Goal: Task Accomplishment & Management: Manage account settings

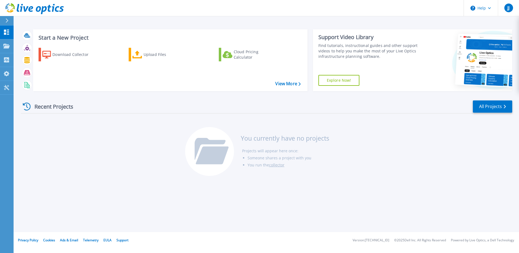
click at [53, 110] on div "Recent Projects" at bounding box center [51, 106] width 60 height 13
click at [477, 106] on link "All Projects" at bounding box center [492, 106] width 39 height 12
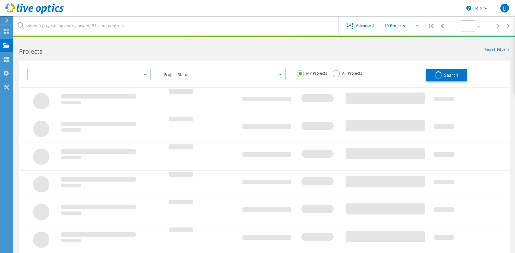
type input "1"
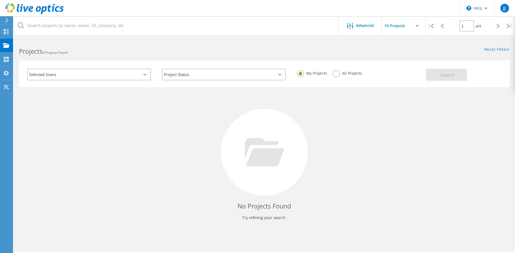
click at [119, 77] on div "Selected Scans" at bounding box center [89, 75] width 124 height 12
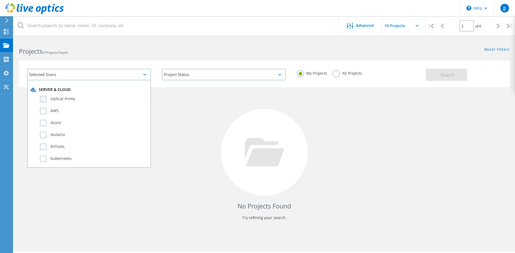
click at [78, 99] on label "Optical Prime" at bounding box center [94, 99] width 108 height 7
click at [0, 0] on input "Optical Prime" at bounding box center [0, 0] width 0 height 0
click at [435, 76] on button "Search" at bounding box center [446, 75] width 41 height 12
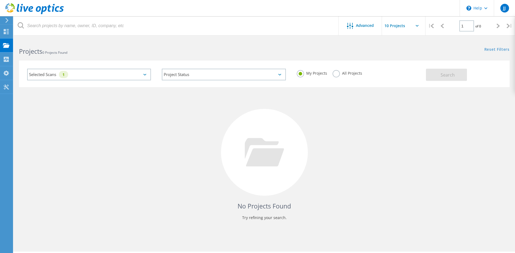
click at [347, 71] on label "All Projects" at bounding box center [348, 72] width 30 height 5
click at [0, 0] on input "All Projects" at bounding box center [0, 0] width 0 height 0
click at [448, 72] on span "Search" at bounding box center [448, 75] width 14 height 6
click at [9, 48] on icon at bounding box center [6, 45] width 7 height 5
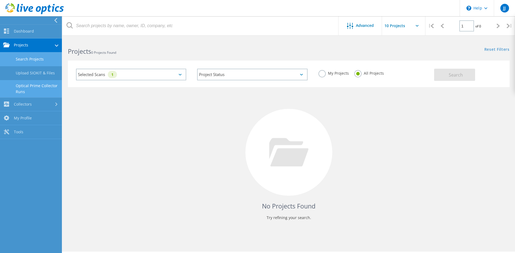
click at [39, 88] on link "Optical Prime Collector Runs" at bounding box center [31, 88] width 62 height 17
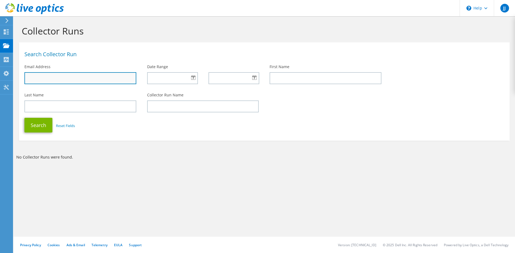
click at [78, 81] on input "text" at bounding box center [80, 78] width 112 height 12
type input "jefferies@icdd.com"
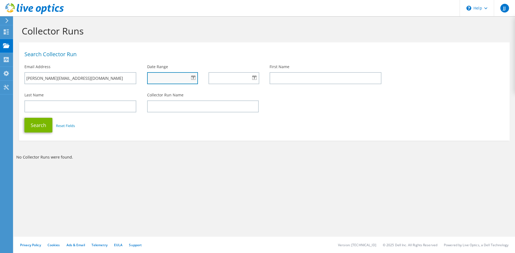
click at [160, 77] on input "text" at bounding box center [172, 78] width 51 height 12
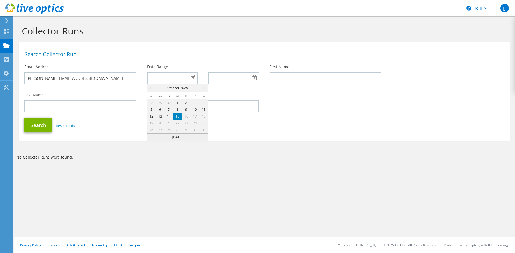
click at [179, 115] on link "15" at bounding box center [177, 116] width 9 height 7
type input "10/15/2025"
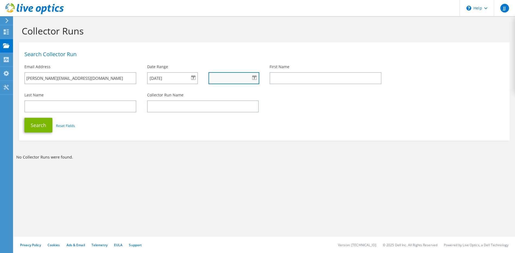
click at [230, 81] on input "text" at bounding box center [233, 78] width 51 height 12
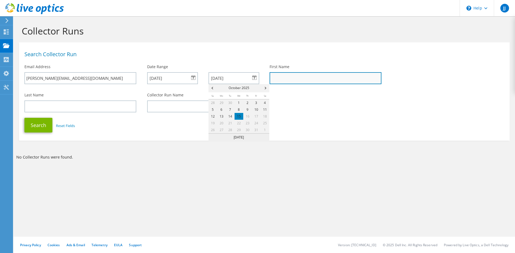
click at [290, 80] on input "text" at bounding box center [326, 78] width 112 height 12
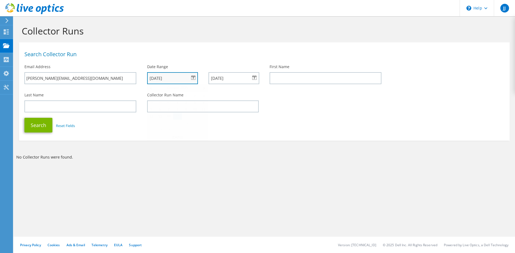
click at [183, 80] on input "10/15/2025" at bounding box center [172, 78] width 51 height 12
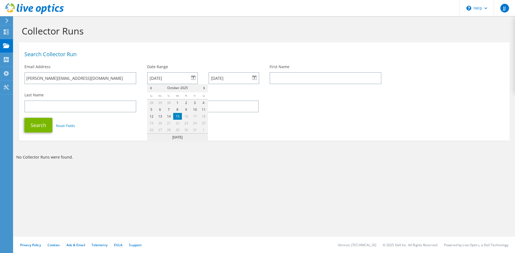
click at [179, 115] on link "15" at bounding box center [177, 116] width 9 height 7
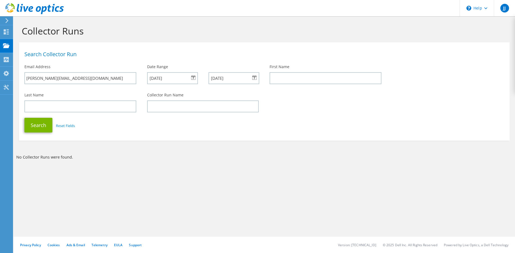
click at [254, 78] on div "10/13/2025" at bounding box center [233, 78] width 50 height 12
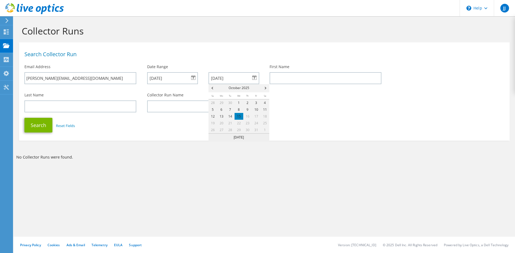
click at [255, 131] on span "31" at bounding box center [256, 129] width 9 height 7
click at [238, 114] on link "15" at bounding box center [239, 116] width 9 height 7
type input "10/15/2025"
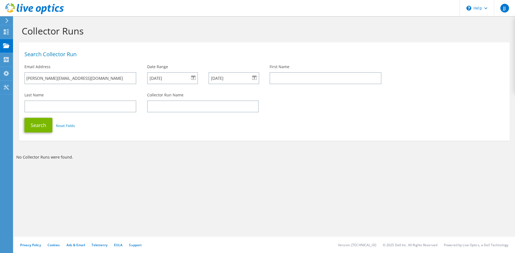
click at [312, 100] on div "Last Name Collector Run Name" at bounding box center [264, 103] width 491 height 26
click at [46, 125] on button "Search" at bounding box center [38, 125] width 28 height 15
click at [27, 43] on div "Projects" at bounding box center [26, 46] width 26 height 14
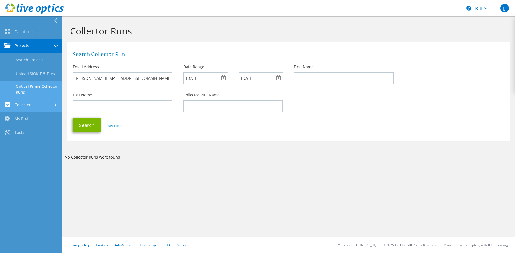
click at [32, 105] on link "Collectors" at bounding box center [31, 105] width 62 height 14
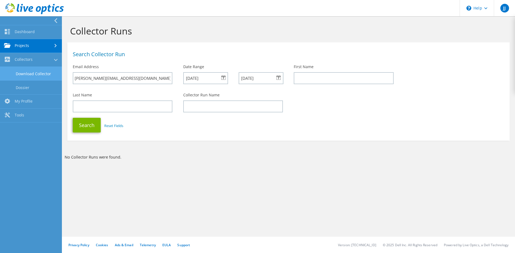
click at [38, 73] on link "Download Collector" at bounding box center [31, 74] width 62 height 14
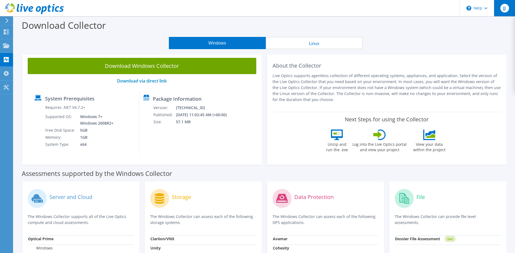
click at [505, 10] on span "JJ" at bounding box center [504, 8] width 9 height 9
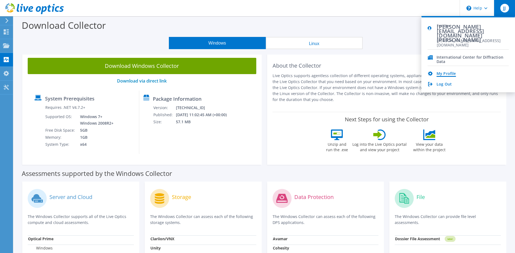
click at [445, 73] on link "My Profile" at bounding box center [445, 73] width 19 height 5
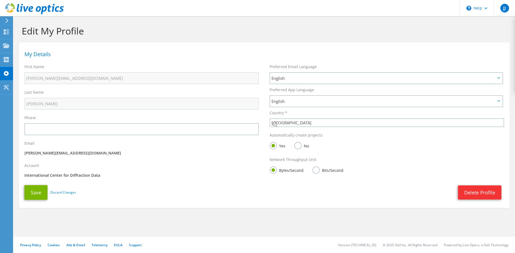
select select "224"
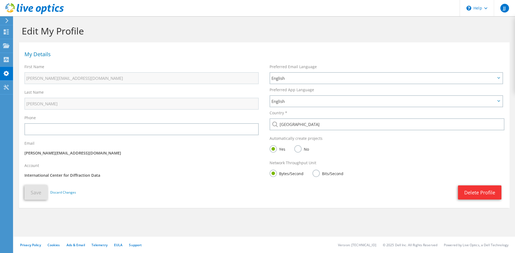
click at [15, 6] on icon at bounding box center [34, 8] width 58 height 11
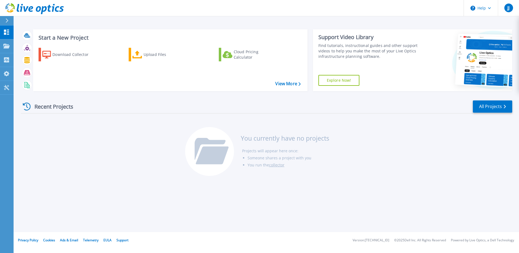
click at [51, 107] on div "Recent Projects" at bounding box center [51, 106] width 60 height 13
click at [493, 107] on link "All Projects" at bounding box center [492, 106] width 39 height 12
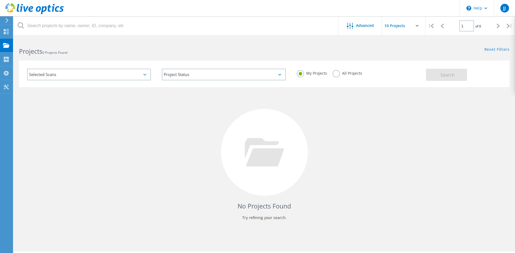
click at [54, 75] on div "Selected Scans" at bounding box center [89, 75] width 124 height 12
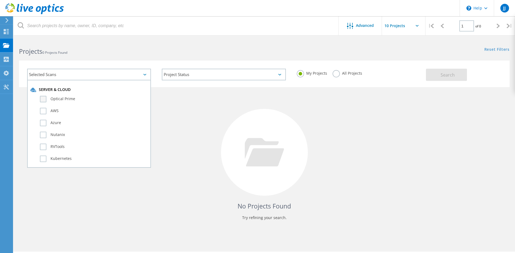
click at [43, 99] on label "Optical Prime" at bounding box center [94, 99] width 108 height 7
click at [0, 0] on input "Optical Prime" at bounding box center [0, 0] width 0 height 0
click at [445, 74] on span "Search" at bounding box center [448, 75] width 14 height 6
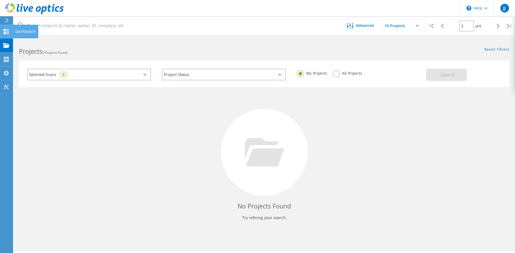
click at [7, 29] on use at bounding box center [6, 31] width 5 height 5
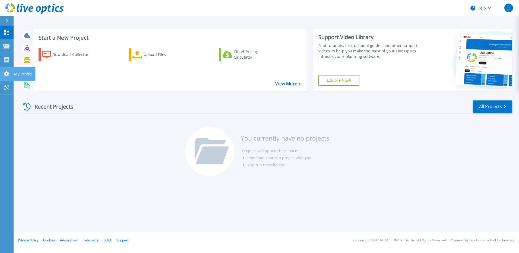
click at [7, 73] on icon at bounding box center [6, 73] width 5 height 5
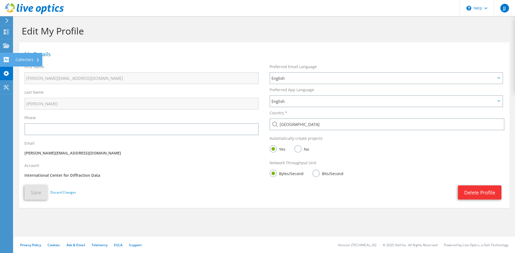
click at [6, 59] on use at bounding box center [6, 59] width 5 height 5
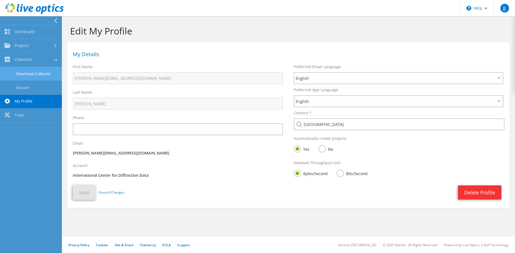
click at [28, 71] on link "Download Collector" at bounding box center [31, 74] width 62 height 14
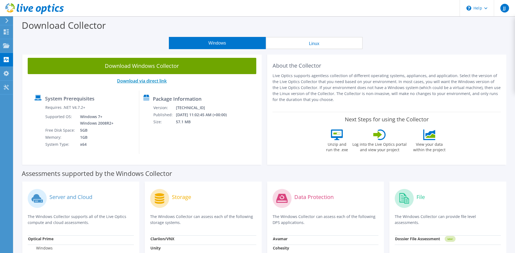
click at [136, 80] on link "Download via direct link" at bounding box center [142, 81] width 50 height 6
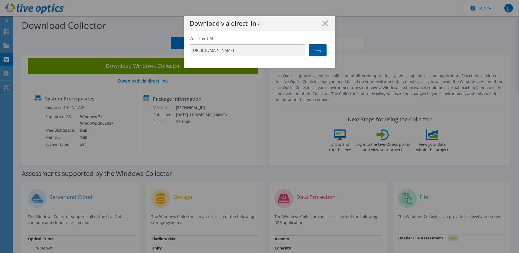
click at [317, 51] on link "Copy" at bounding box center [318, 50] width 18 height 12
click at [323, 25] on icon at bounding box center [325, 23] width 6 height 6
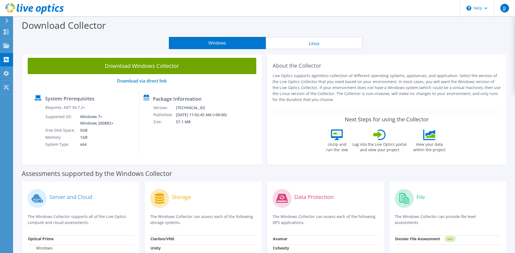
click at [381, 135] on icon at bounding box center [377, 135] width 9 height 8
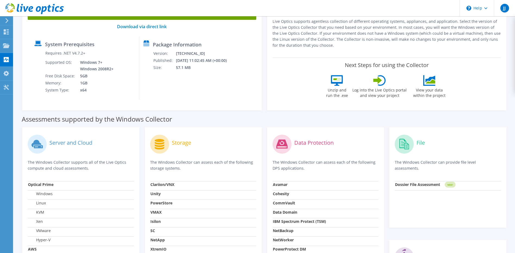
scroll to position [81, 0]
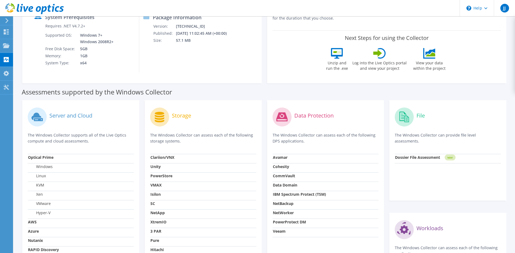
click at [61, 115] on label "Server and Cloud" at bounding box center [70, 115] width 43 height 5
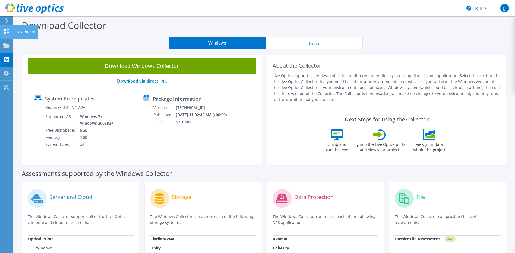
click at [24, 31] on div "Dashboard" at bounding box center [26, 32] width 26 height 14
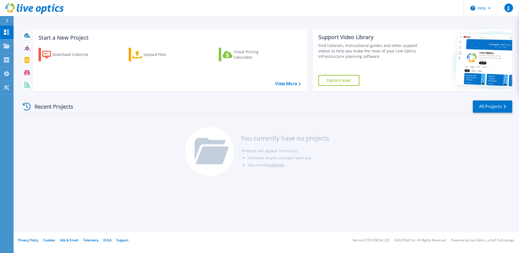
click at [9, 21] on div at bounding box center [9, 20] width 9 height 9
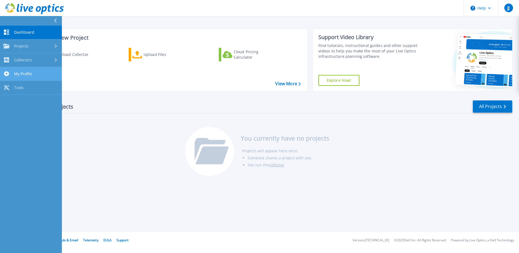
click at [22, 72] on span "My Profile" at bounding box center [23, 73] width 18 height 5
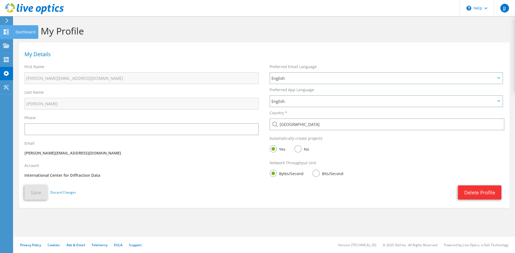
click at [7, 32] on icon at bounding box center [6, 31] width 7 height 5
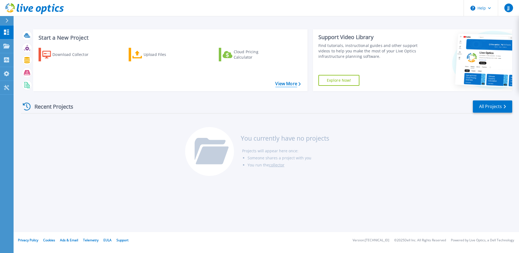
click at [298, 84] on link "View More" at bounding box center [287, 83] width 25 height 5
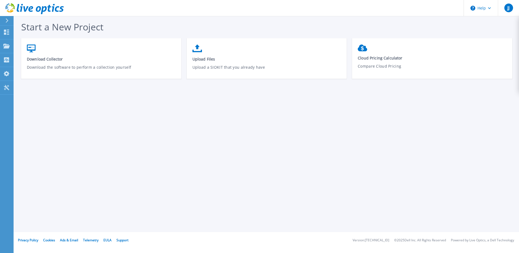
click at [60, 25] on span "Start a New Project" at bounding box center [62, 27] width 82 height 12
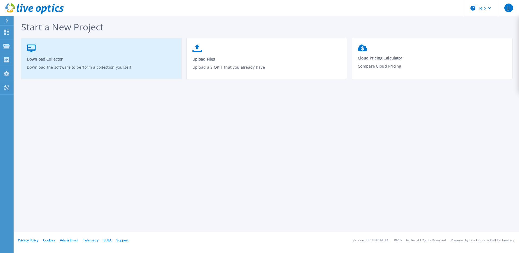
click at [30, 51] on icon at bounding box center [31, 49] width 9 height 8
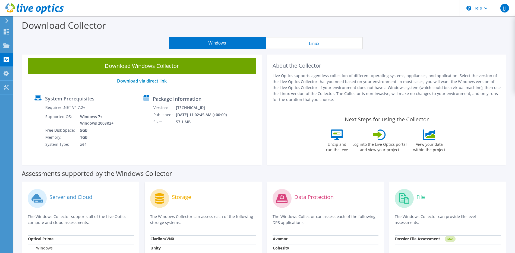
click at [235, 45] on button "Windows" at bounding box center [217, 43] width 97 height 12
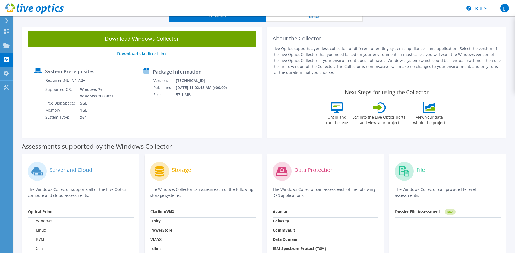
scroll to position [109, 0]
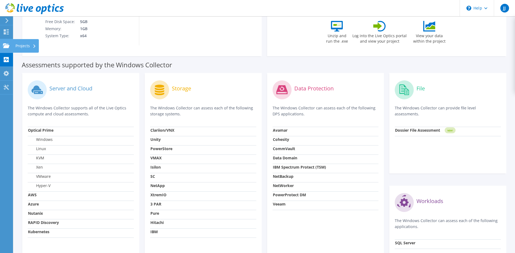
click at [6, 48] on use at bounding box center [6, 45] width 7 height 5
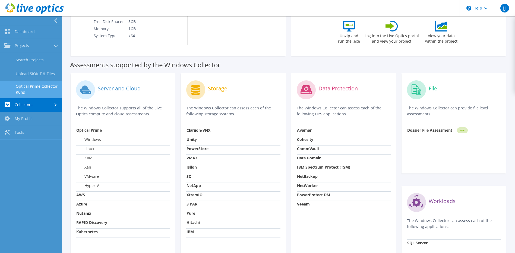
click at [46, 89] on link "Optical Prime Collector Runs" at bounding box center [31, 89] width 62 height 17
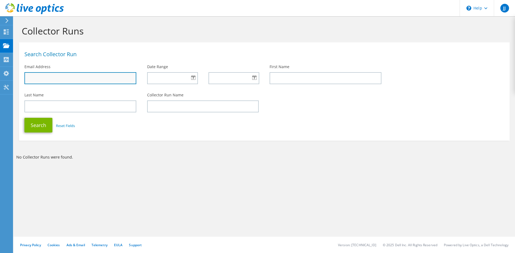
click at [67, 82] on input "text" at bounding box center [80, 78] width 112 height 12
type input "[PERSON_NAME][EMAIL_ADDRESS][DOMAIN_NAME]"
click at [193, 77] on div at bounding box center [172, 78] width 50 height 12
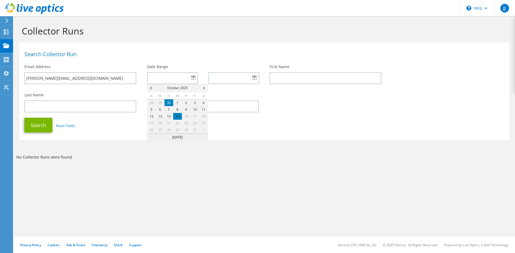
click at [169, 105] on link "30" at bounding box center [169, 102] width 9 height 7
type input "[DATE]"
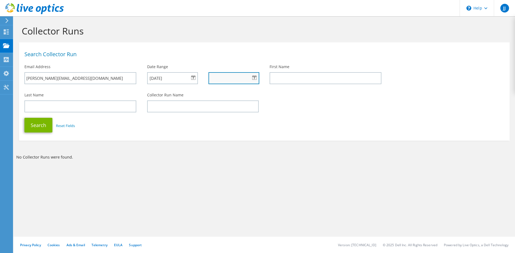
click at [251, 78] on input "text" at bounding box center [233, 78] width 51 height 12
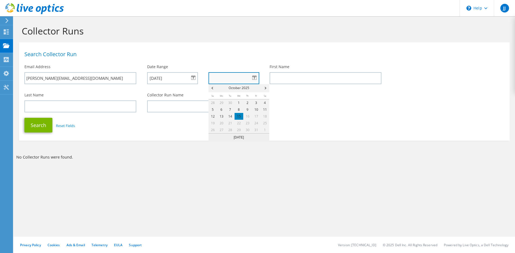
type input "[DATE]"
click at [179, 80] on input "09/30/2025" at bounding box center [172, 78] width 51 height 12
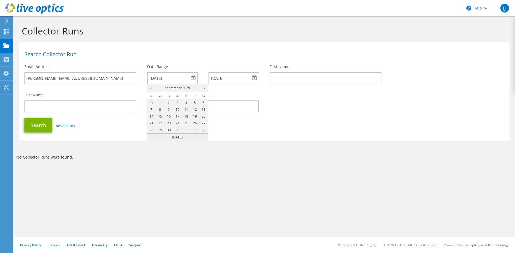
click at [290, 107] on div "Last Name Collector Run Name" at bounding box center [264, 103] width 491 height 26
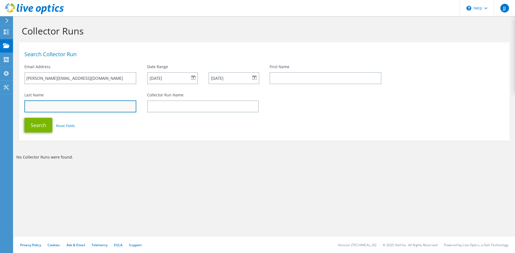
click at [47, 108] on input "text" at bounding box center [80, 106] width 112 height 12
type input "Jefferis"
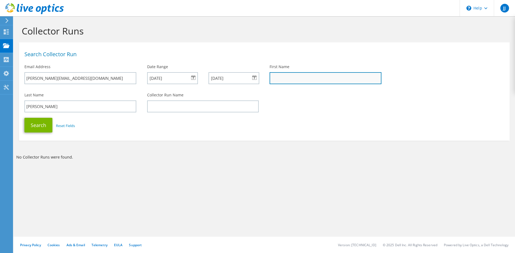
click at [292, 77] on input "text" at bounding box center [326, 78] width 112 height 12
type input "Noi"
click at [34, 122] on button "Search" at bounding box center [38, 125] width 28 height 15
click at [29, 7] on icon at bounding box center [34, 8] width 58 height 11
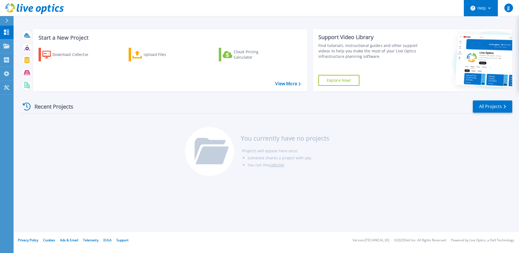
click at [479, 8] on button "Help" at bounding box center [481, 8] width 34 height 16
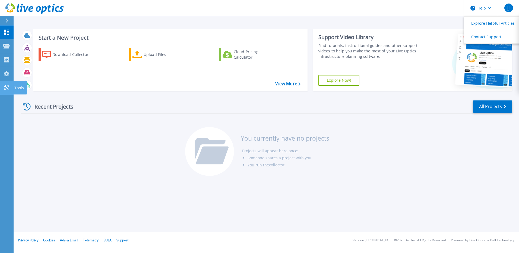
click at [4, 88] on icon at bounding box center [6, 87] width 7 height 5
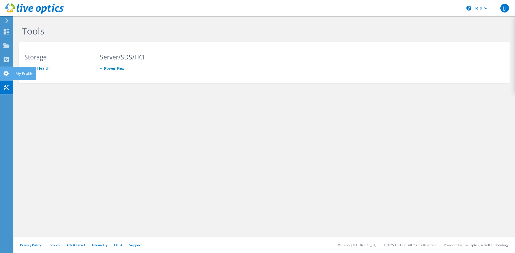
click at [4, 73] on use at bounding box center [6, 73] width 5 height 5
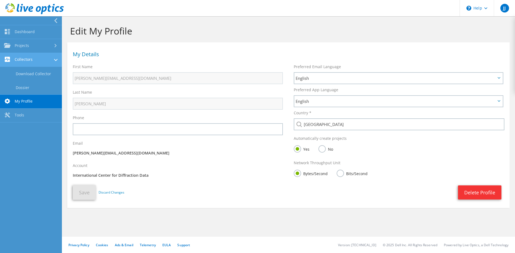
click at [40, 59] on link "Collectors" at bounding box center [31, 60] width 62 height 14
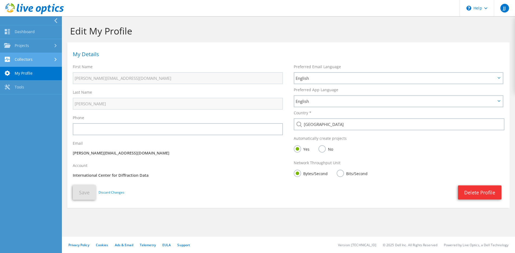
click at [40, 59] on link "Collectors" at bounding box center [31, 60] width 62 height 14
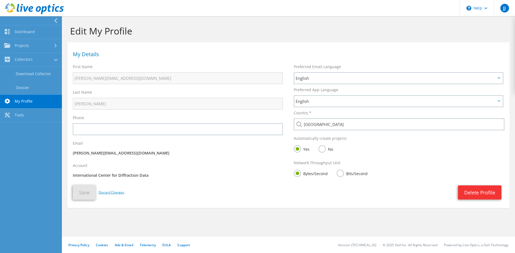
click at [111, 191] on link "Discard Changes" at bounding box center [112, 192] width 26 height 6
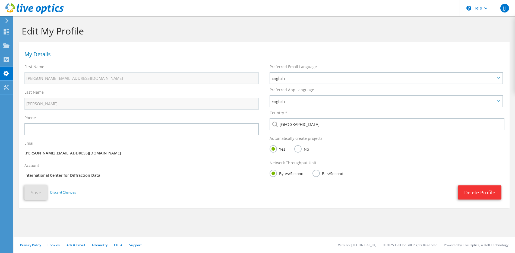
click at [14, 5] on icon at bounding box center [34, 8] width 58 height 11
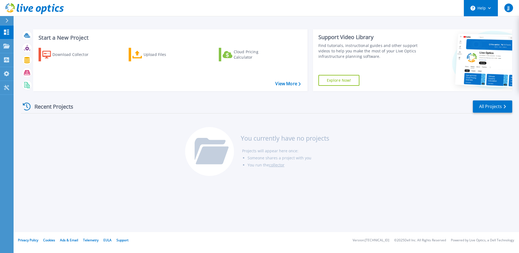
click at [484, 8] on button "Help" at bounding box center [481, 8] width 34 height 16
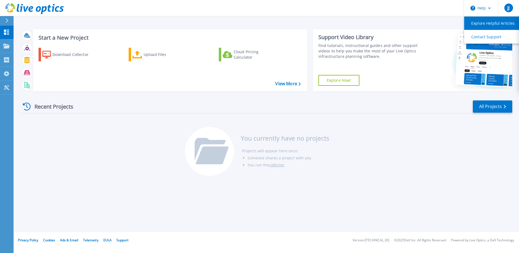
click at [485, 20] on link "Explore Helpful Articles" at bounding box center [494, 23] width 61 height 13
click at [44, 107] on div "Recent Projects" at bounding box center [51, 106] width 60 height 13
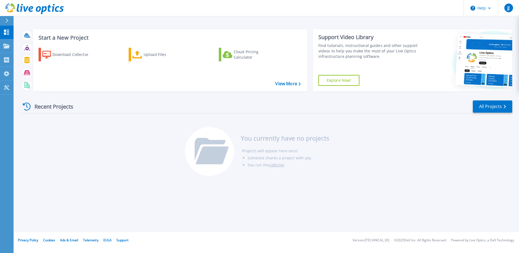
click at [289, 157] on li "Someone shares a project with you" at bounding box center [289, 157] width 82 height 7
click at [8, 22] on icon at bounding box center [6, 20] width 3 height 4
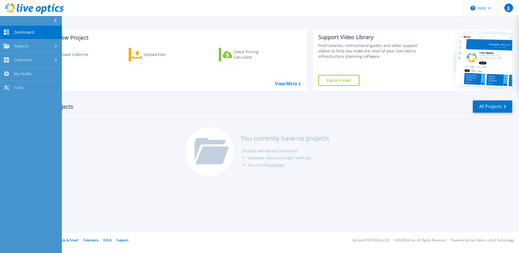
click at [40, 34] on link "Dashboard Dashboard" at bounding box center [31, 33] width 62 height 14
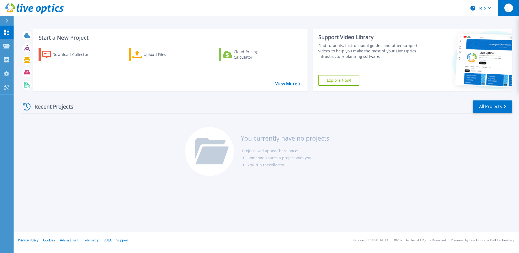
click at [513, 8] on button "JJ" at bounding box center [508, 8] width 21 height 16
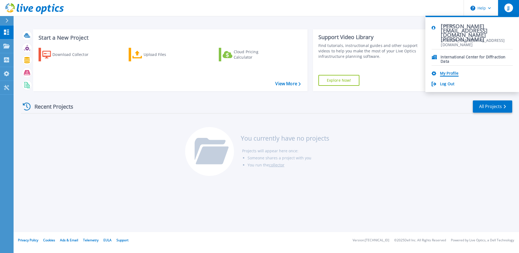
click at [451, 74] on link "My Profile" at bounding box center [449, 73] width 18 height 5
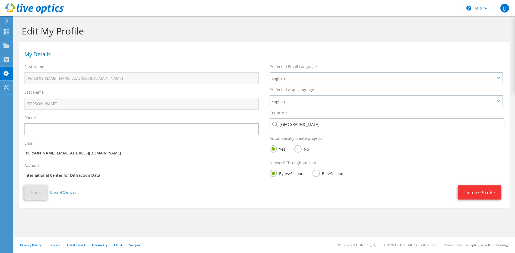
click at [299, 149] on label "No" at bounding box center [301, 148] width 15 height 7
click at [0, 0] on input "No" at bounding box center [0, 0] width 0 height 0
click at [37, 193] on button "Save" at bounding box center [35, 192] width 23 height 15
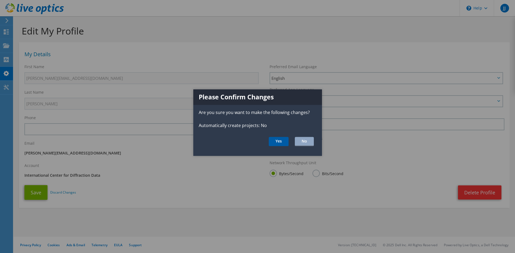
click at [282, 141] on button "Yes" at bounding box center [279, 141] width 20 height 9
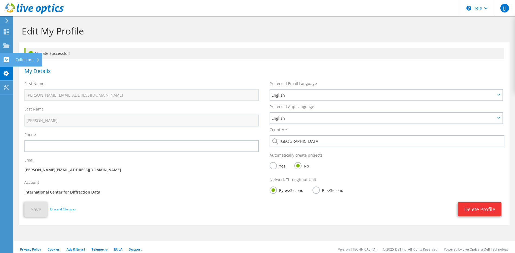
click at [4, 61] on use at bounding box center [6, 59] width 5 height 5
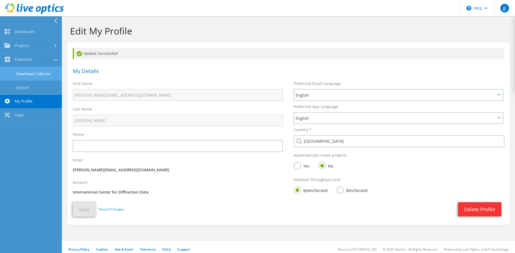
click at [22, 69] on link "Download Collector" at bounding box center [31, 74] width 62 height 14
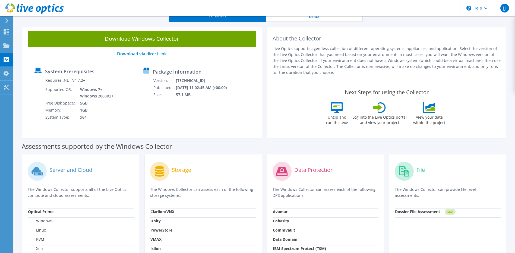
scroll to position [54, 0]
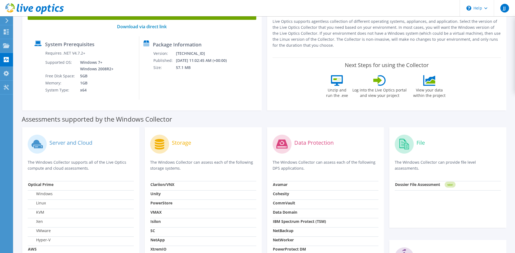
click at [68, 140] on label "Server and Cloud" at bounding box center [70, 142] width 43 height 5
click at [68, 143] on label "Server and Cloud" at bounding box center [70, 142] width 43 height 5
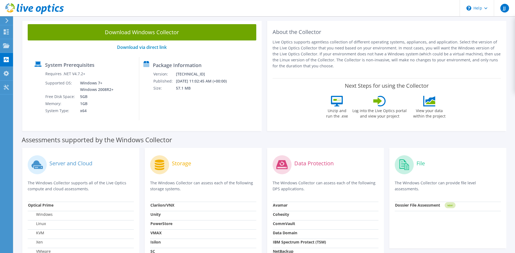
scroll to position [0, 0]
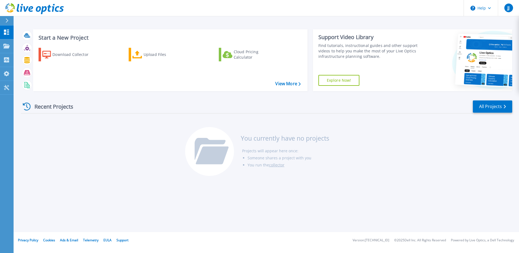
click at [25, 108] on icon at bounding box center [27, 107] width 8 height 8
click at [10, 45] on div "Projects" at bounding box center [15, 46] width 25 height 5
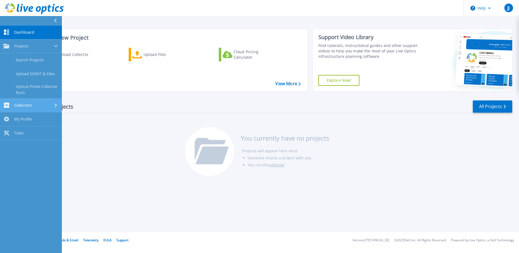
click at [20, 105] on span "Collectors" at bounding box center [23, 105] width 18 height 5
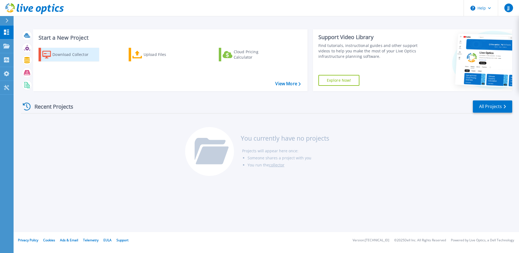
click at [72, 54] on div "Download Collector" at bounding box center [73, 54] width 43 height 11
